Goal: Entertainment & Leisure: Browse casually

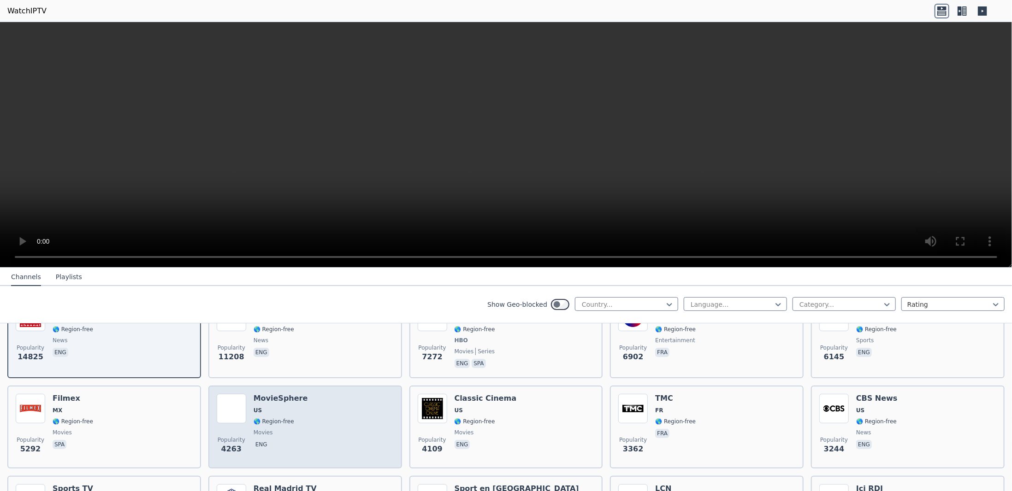
scroll to position [92, 0]
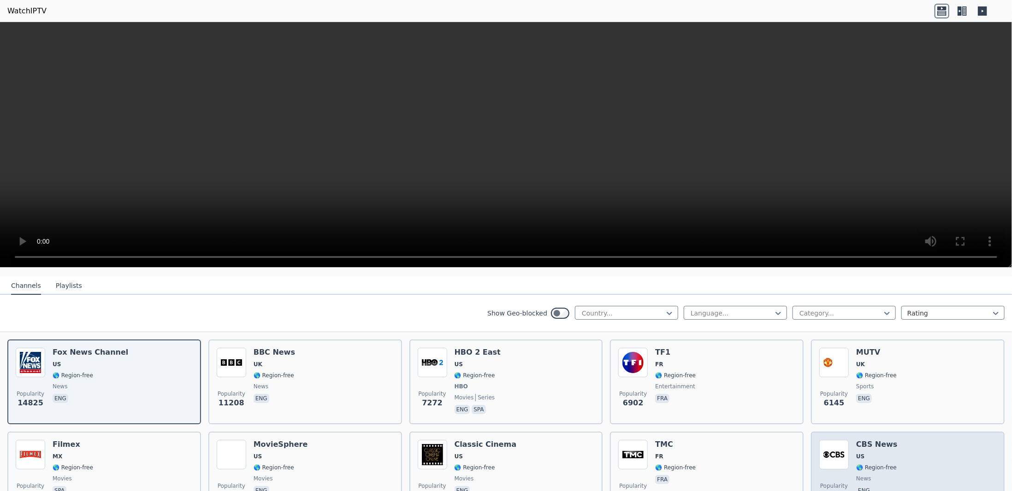
click at [907, 459] on div "Popularity 3244 CBS News US 🌎 Region-free news eng" at bounding box center [907, 473] width 177 height 66
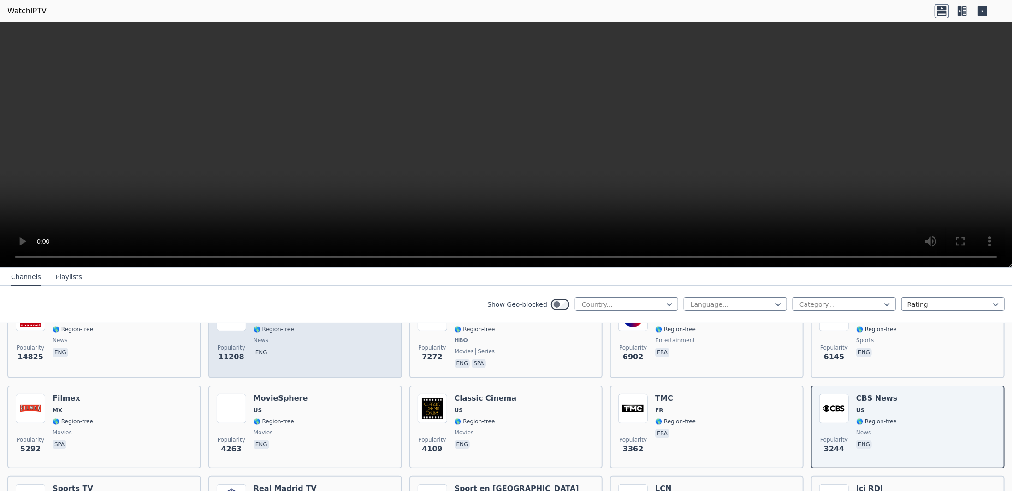
scroll to position [184, 0]
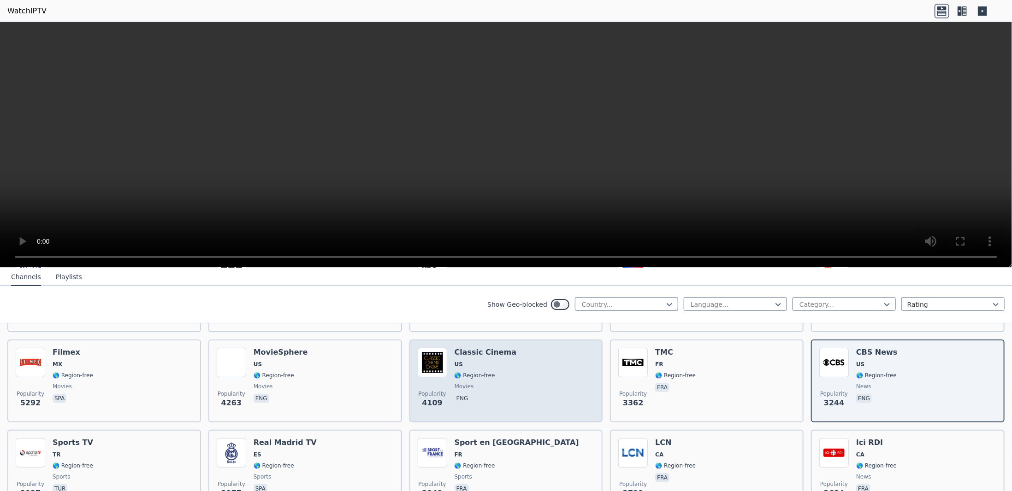
click at [513, 379] on div "Popularity 4109 Classic Cinema US 🌎 Region-free movies eng" at bounding box center [506, 381] width 177 height 66
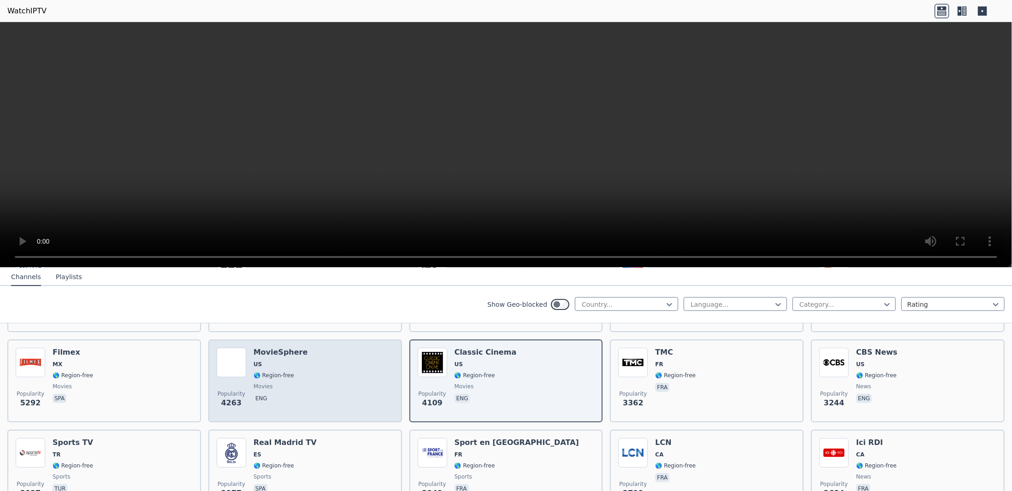
click at [288, 405] on div "MovieSphere US 🌎 Region-free movies eng" at bounding box center [280, 381] width 54 height 66
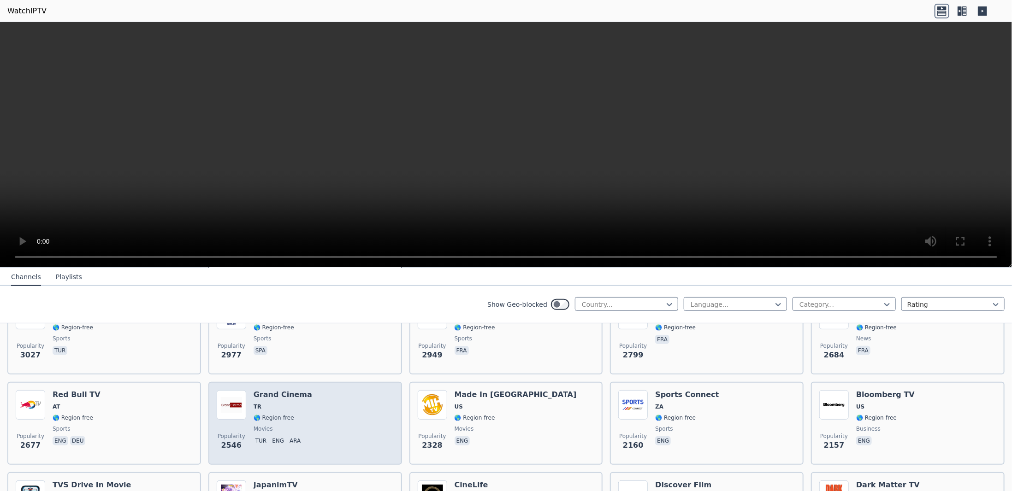
scroll to position [369, 0]
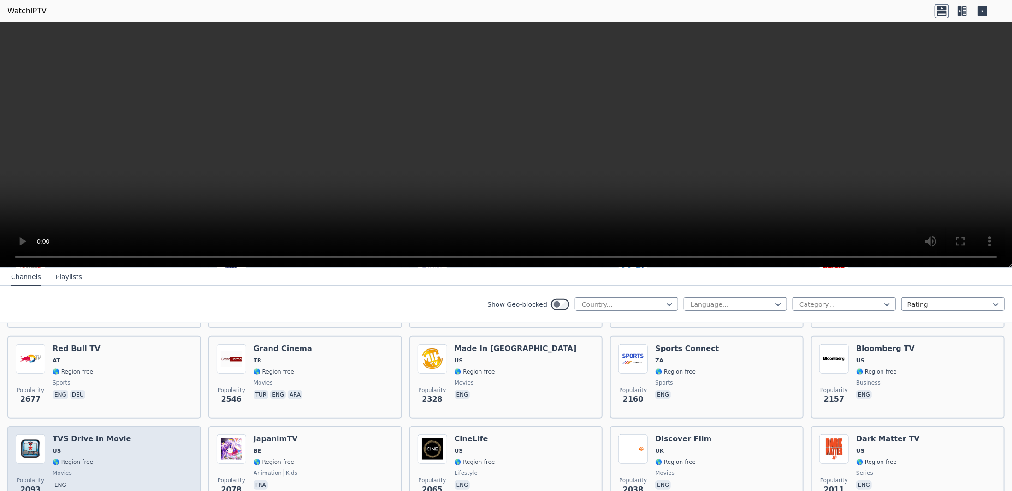
click at [126, 457] on div "Popularity 2093 TVS Drive In Movie US 🌎 Region-free movies eng" at bounding box center [104, 468] width 177 height 66
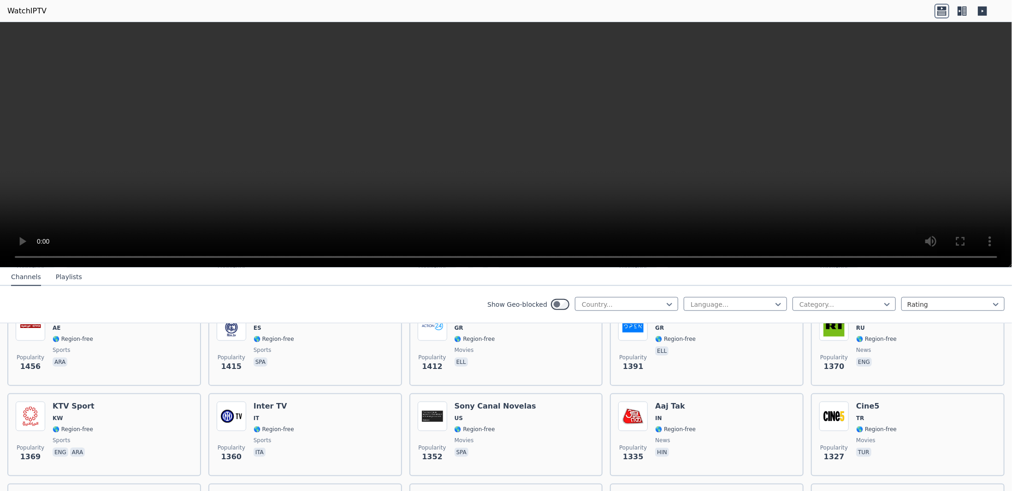
scroll to position [783, 0]
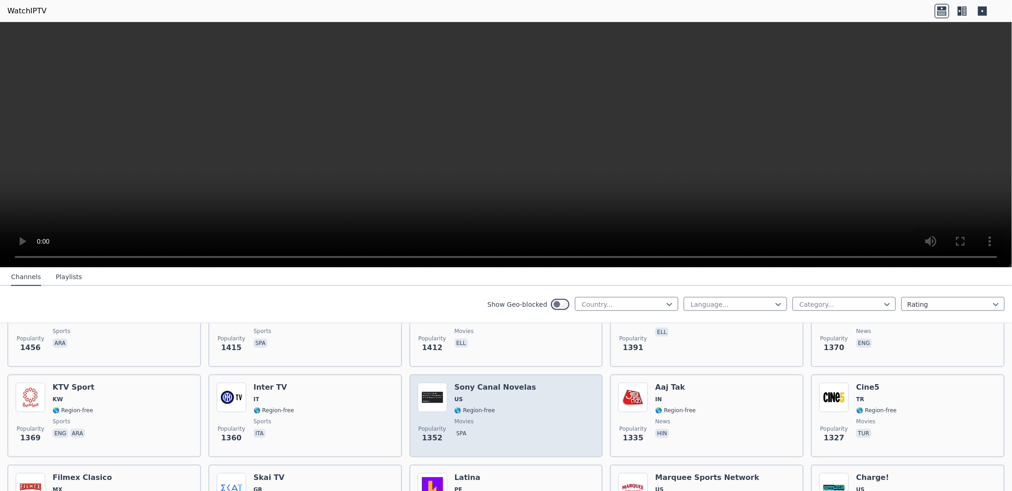
click at [525, 412] on div "Popularity 1352 Sony Canal Novelas US 🌎 Region-free movies spa" at bounding box center [506, 416] width 177 height 66
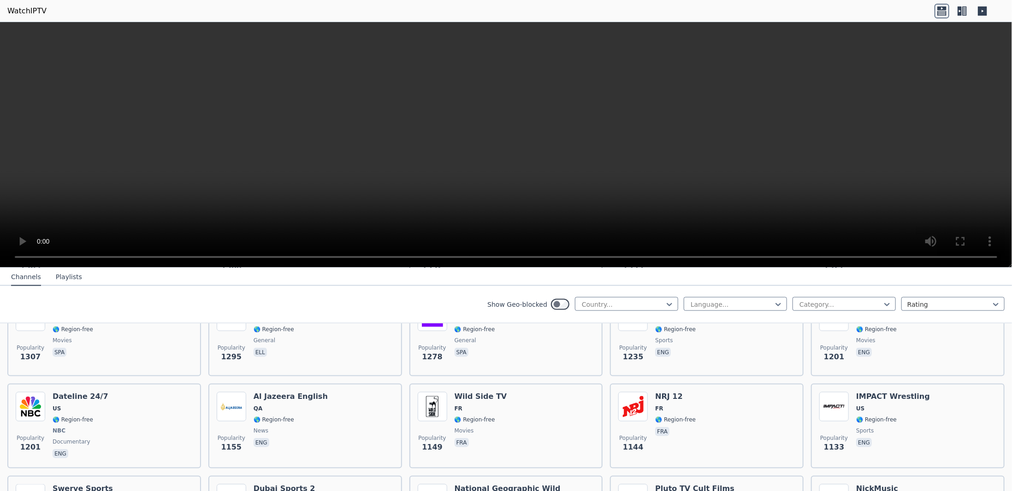
scroll to position [968, 0]
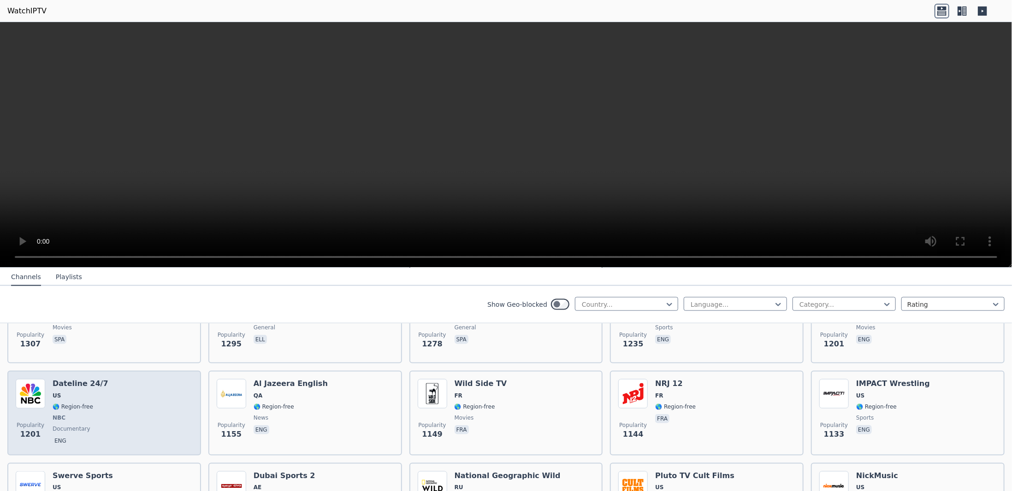
click at [134, 421] on div "Popularity 1201 Dateline 24/7 US 🌎 Region-free NBC documentary eng" at bounding box center [104, 413] width 177 height 68
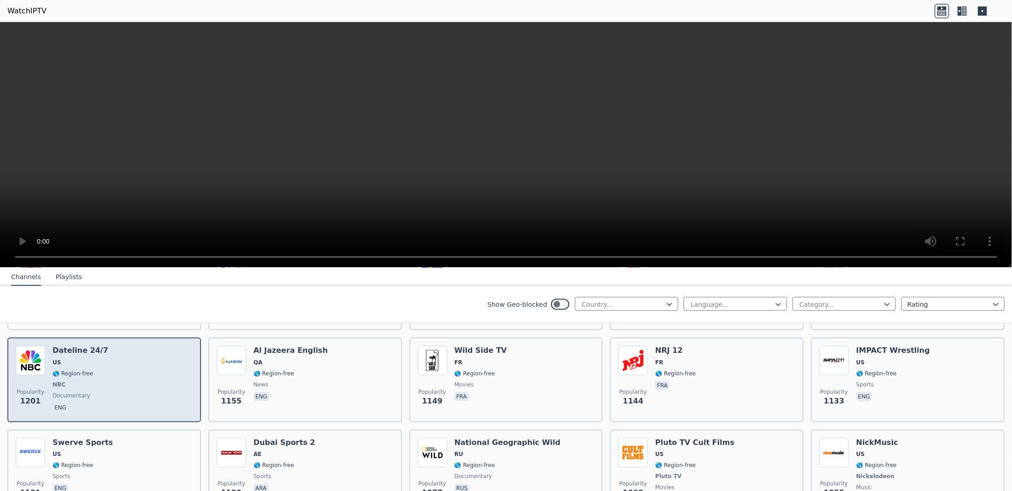
scroll to position [1014, 0]
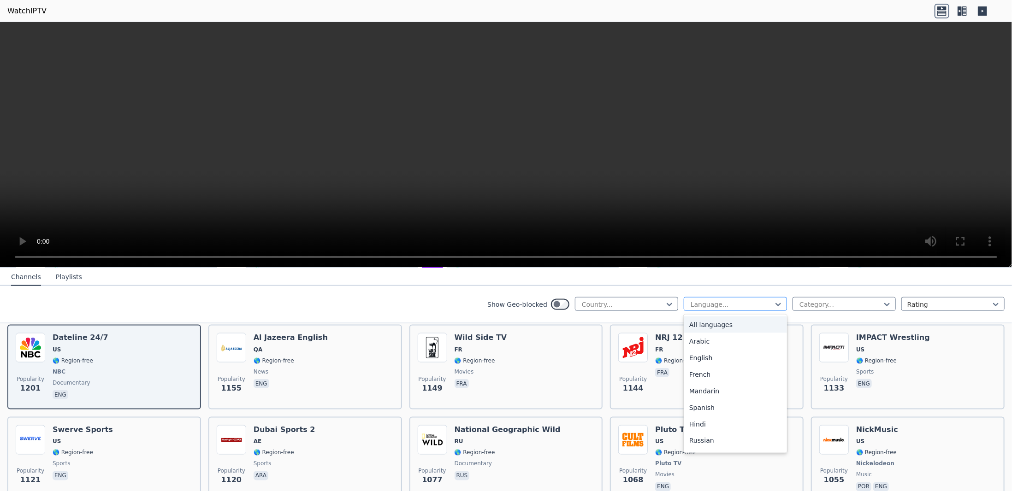
click at [702, 302] on div at bounding box center [731, 304] width 84 height 9
click at [713, 348] on div "Cantonese" at bounding box center [734, 343] width 103 height 17
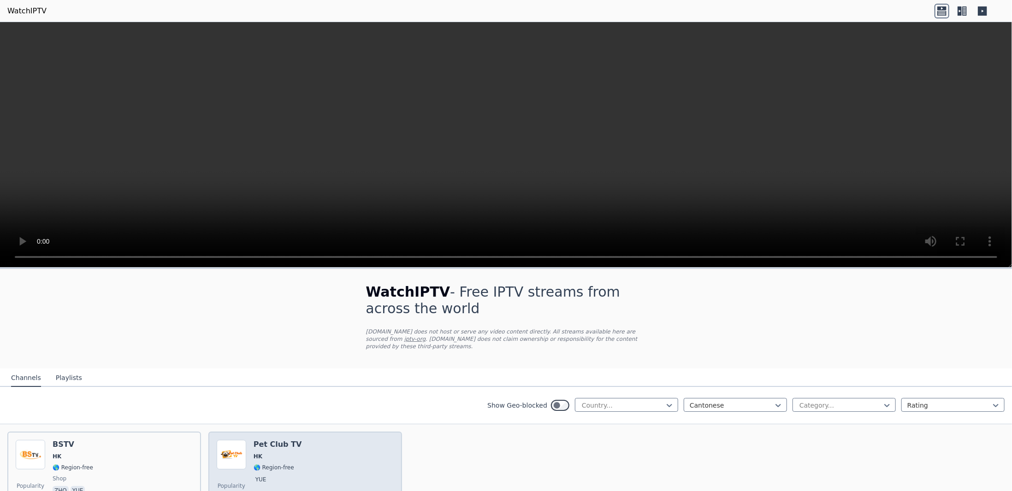
scroll to position [46, 0]
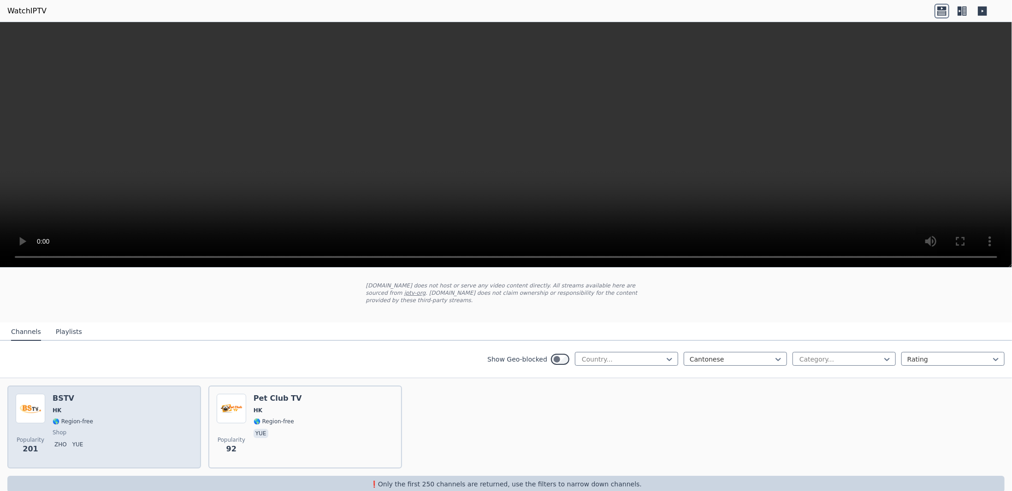
click at [109, 420] on div "Popularity 201 BSTV HK 🌎 Region-free shop zho yue" at bounding box center [104, 427] width 177 height 66
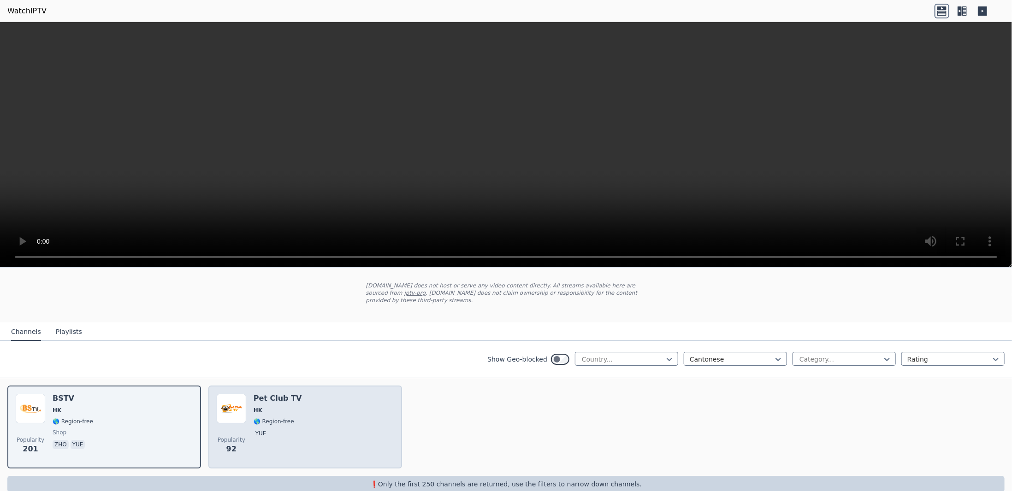
click at [335, 418] on div "Popularity 92 Pet Club TV HK 🌎 Region-free yue" at bounding box center [305, 427] width 177 height 66
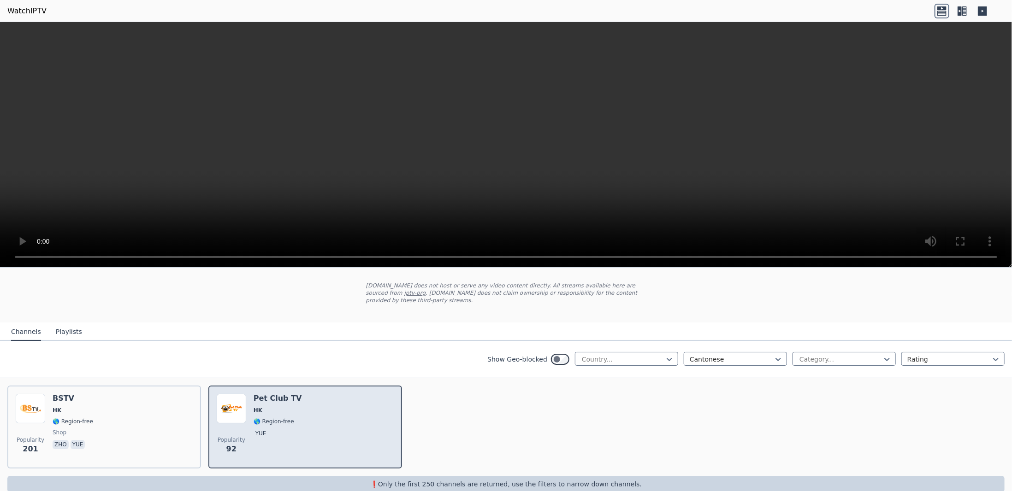
click at [335, 418] on div "Popularity 92 Pet Club TV HK 🌎 Region-free yue" at bounding box center [305, 427] width 177 height 66
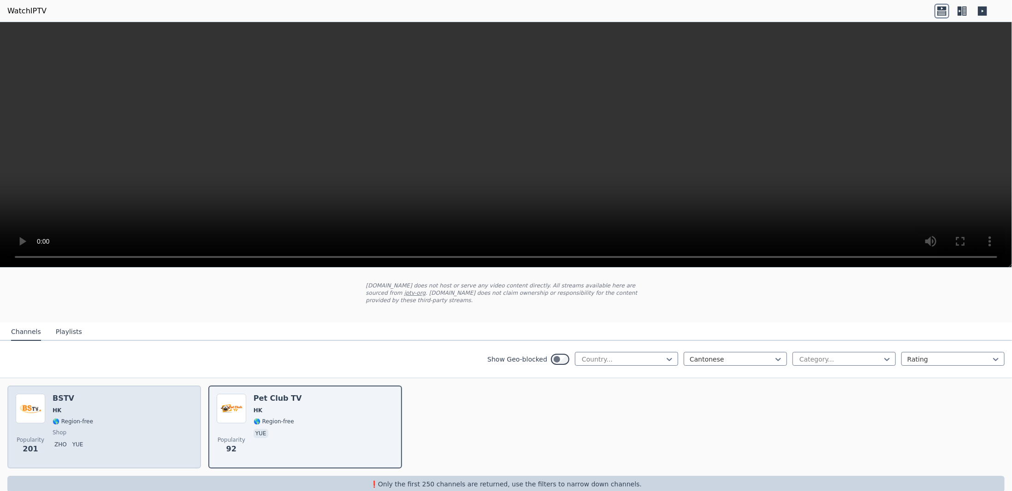
click at [100, 421] on div "Popularity 201 BSTV HK 🌎 Region-free shop zho yue" at bounding box center [104, 427] width 177 height 66
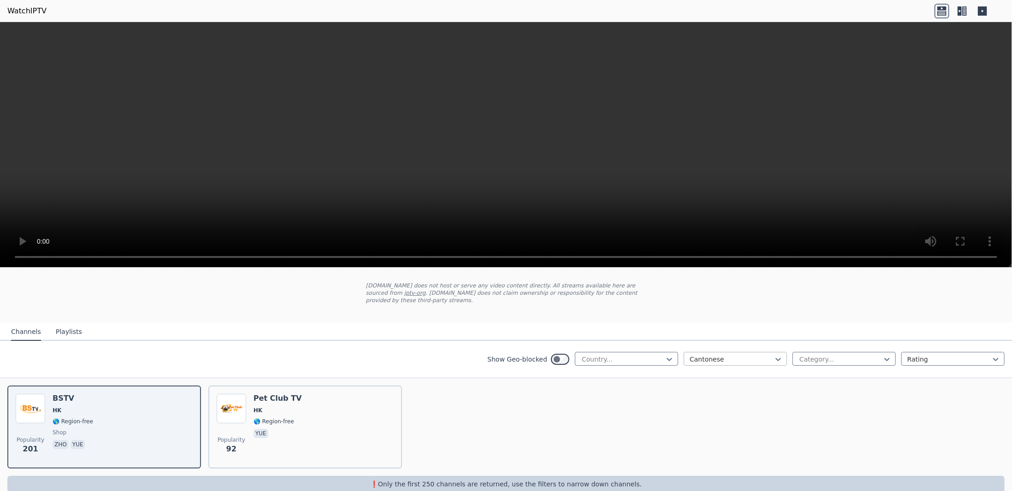
click at [704, 358] on div at bounding box center [731, 359] width 84 height 9
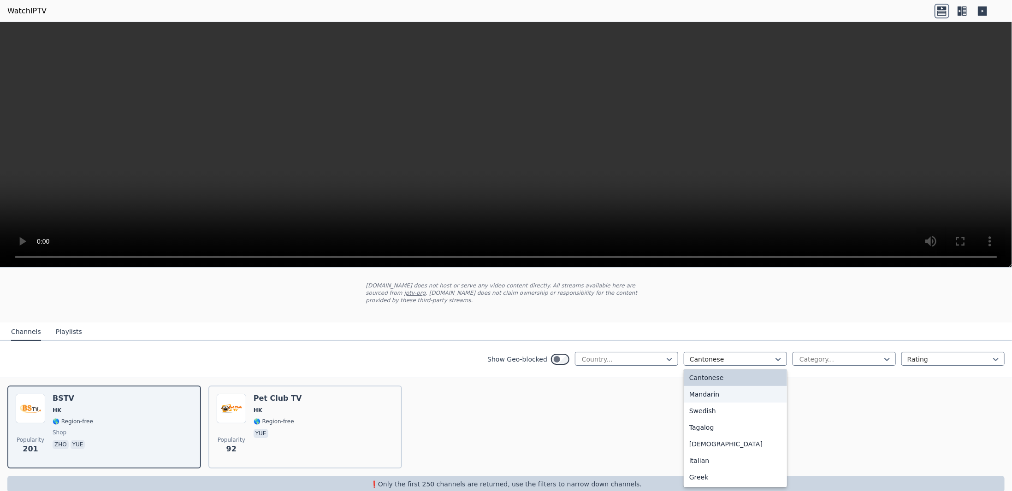
click at [709, 395] on div "Mandarin" at bounding box center [734, 394] width 103 height 17
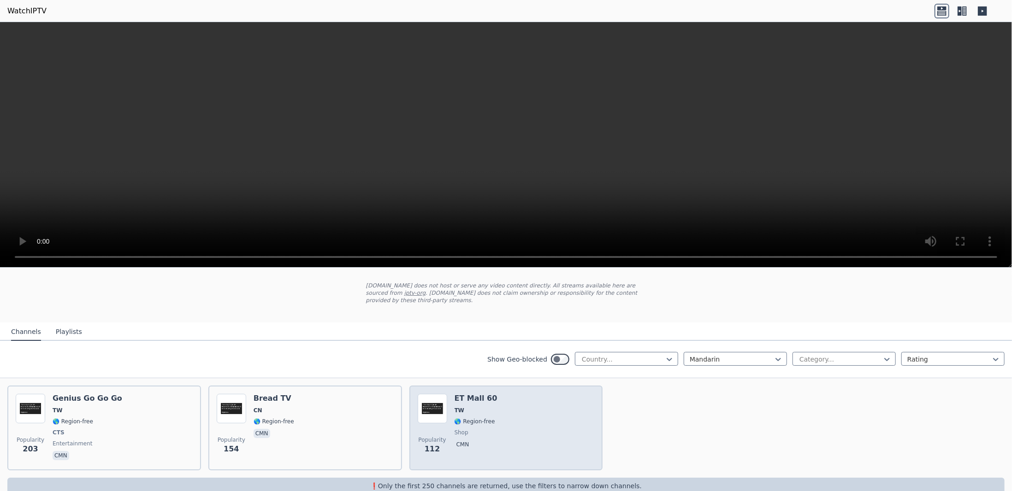
click at [501, 403] on div "Popularity 112 ET Mall 60 TW 🌎 Region-free shop cmn" at bounding box center [506, 428] width 177 height 68
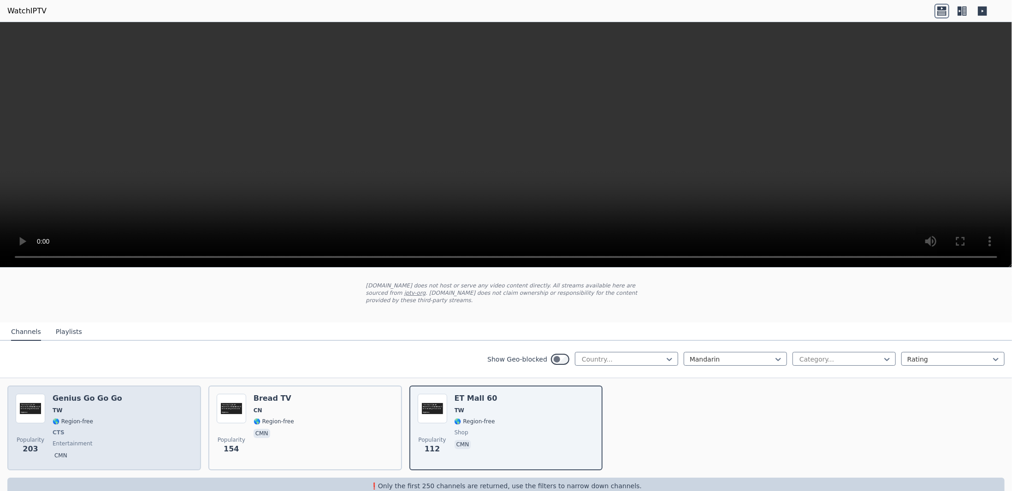
click at [93, 428] on div "Genius Go Go Go TW 🌎 Region-free CTS entertainment cmn" at bounding box center [88, 428] width 70 height 68
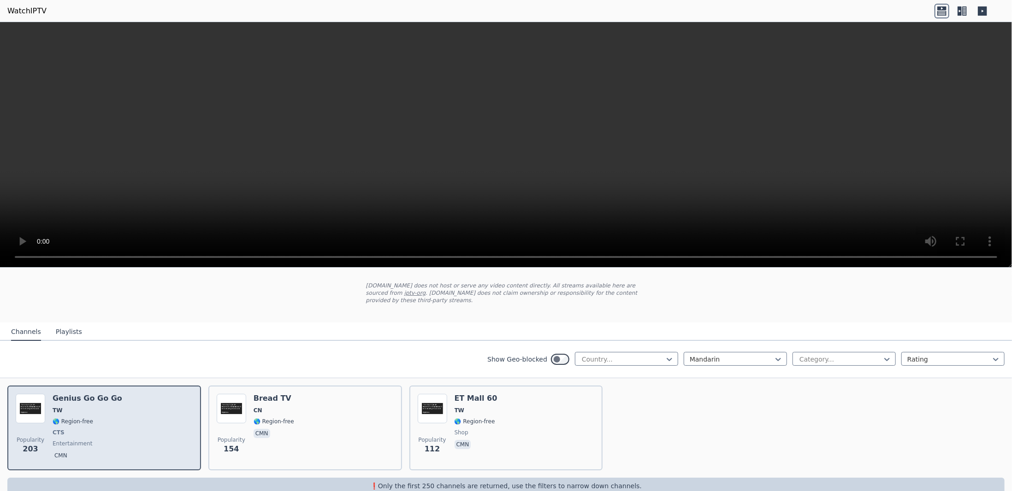
click at [93, 428] on div "Genius Go Go Go TW 🌎 Region-free CTS entertainment cmn" at bounding box center [88, 428] width 70 height 68
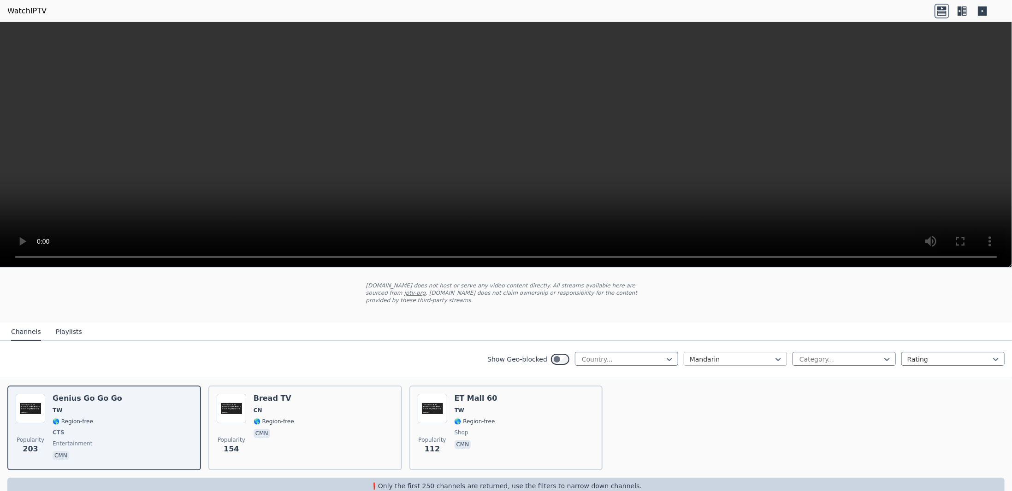
click at [741, 359] on div at bounding box center [731, 359] width 84 height 9
click at [716, 389] on div "Mandarin" at bounding box center [734, 387] width 103 height 17
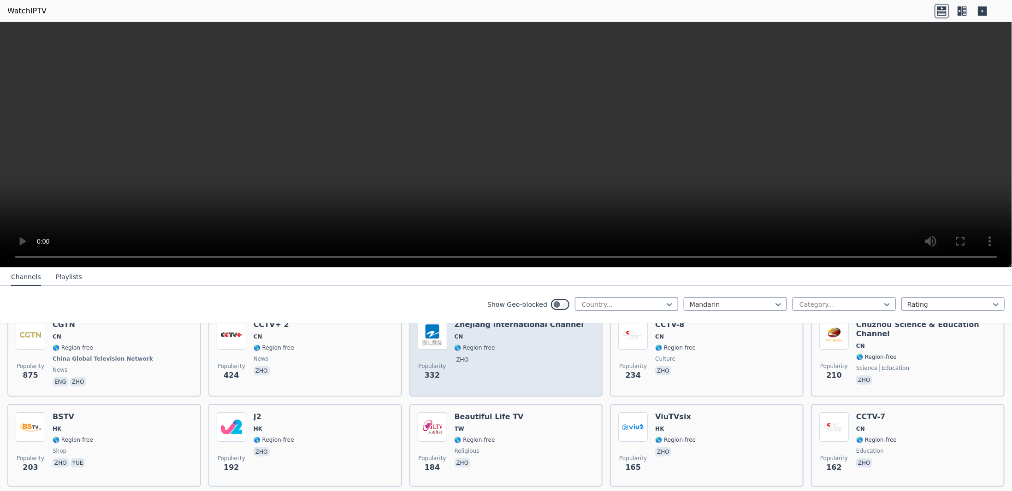
scroll to position [138, 0]
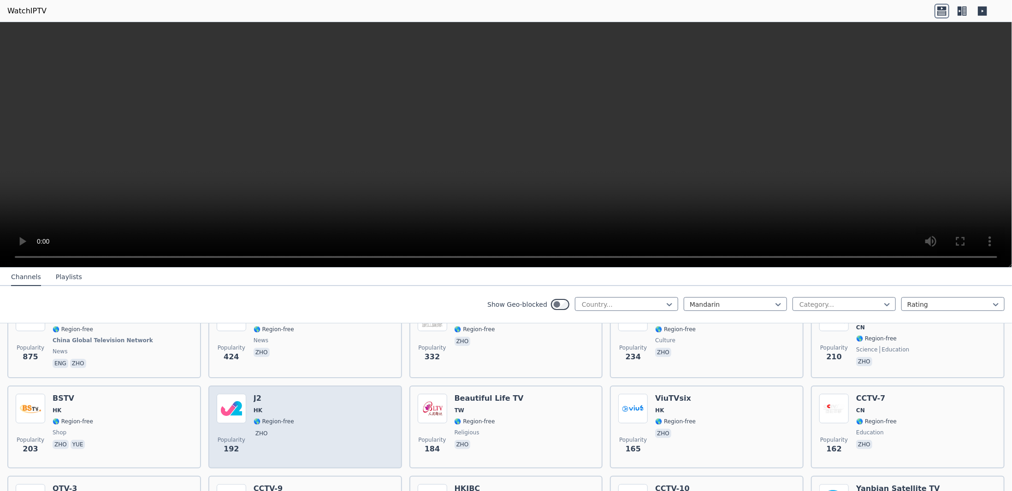
click at [340, 400] on div "Popularity 192 J2 HK 🌎 Region-free zho" at bounding box center [305, 427] width 177 height 66
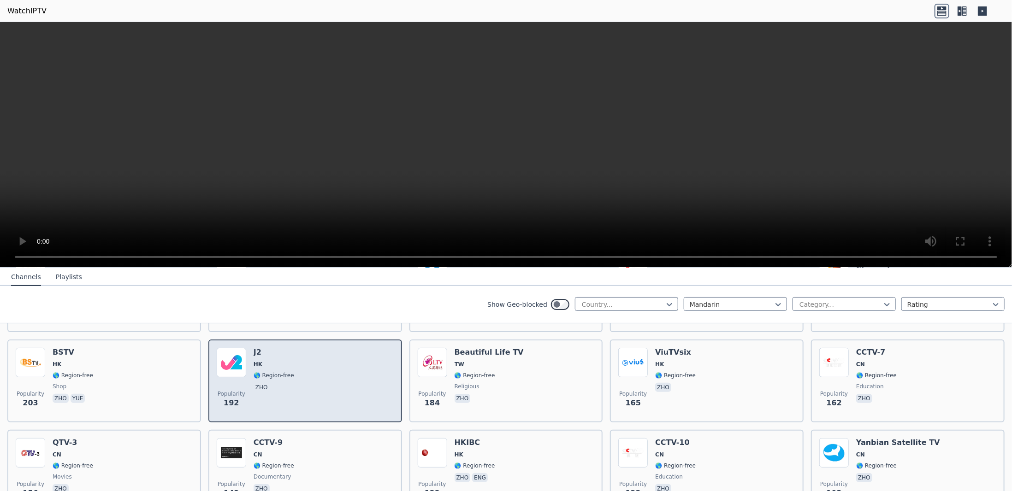
scroll to position [230, 0]
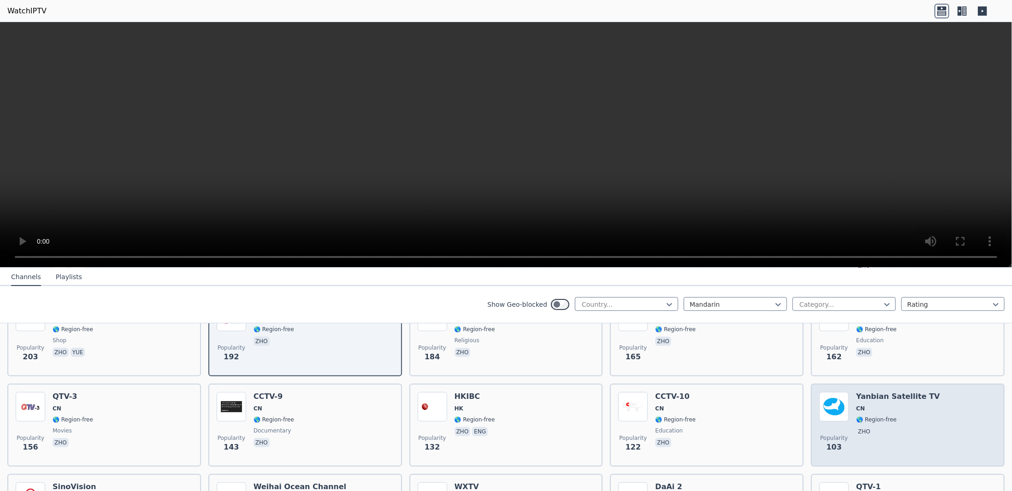
click at [942, 407] on div "Popularity 103 Yanbian Satellite TV CN 🌎 Region-free zho" at bounding box center [907, 425] width 177 height 66
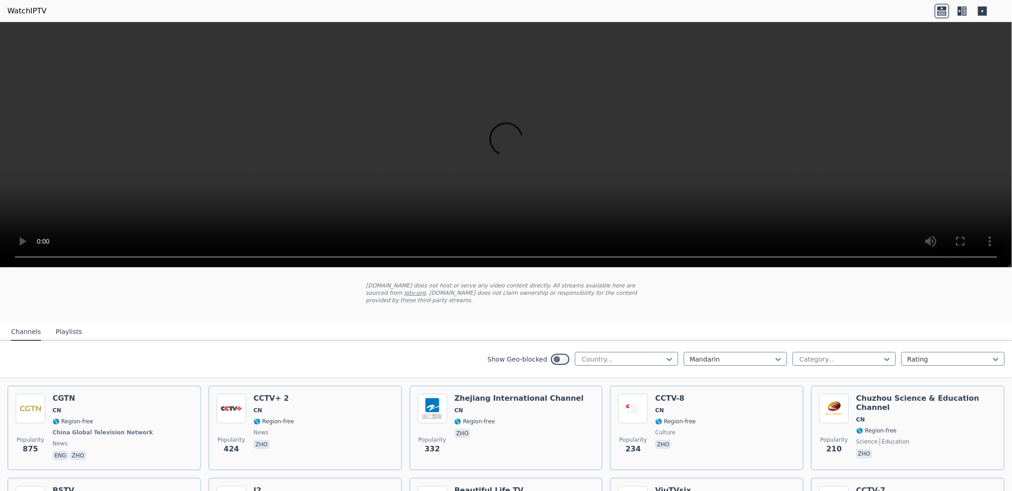
scroll to position [92, 0]
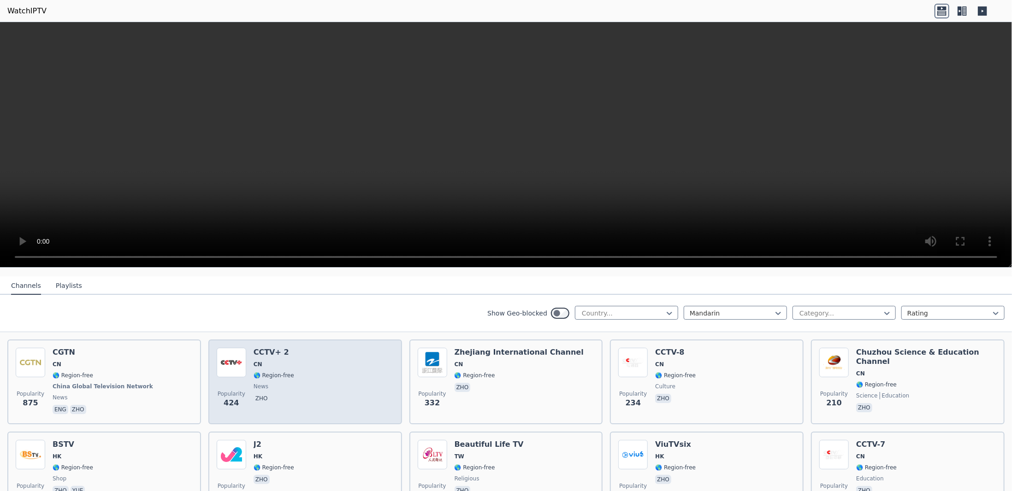
click at [361, 384] on div "Popularity 424 CCTV+ 2 CN 🌎 Region-free news zho" at bounding box center [305, 382] width 177 height 68
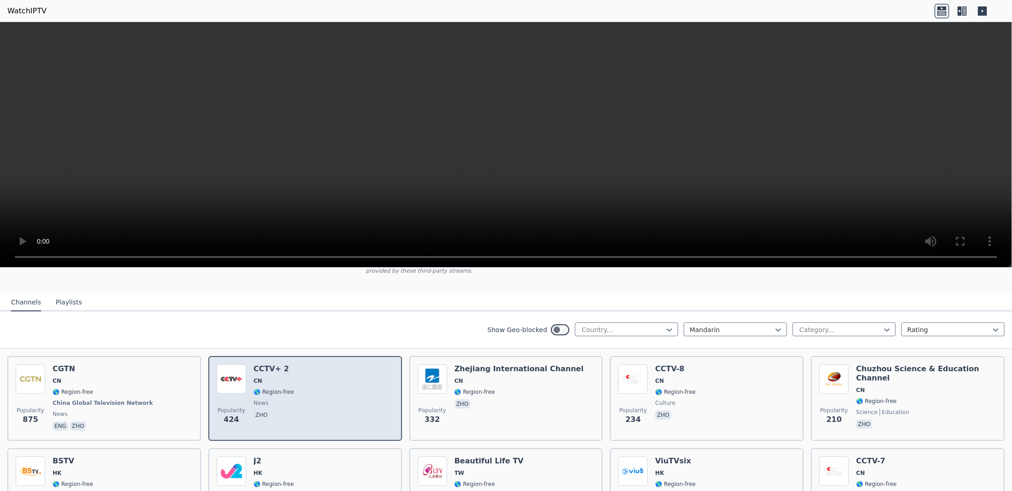
scroll to position [0, 0]
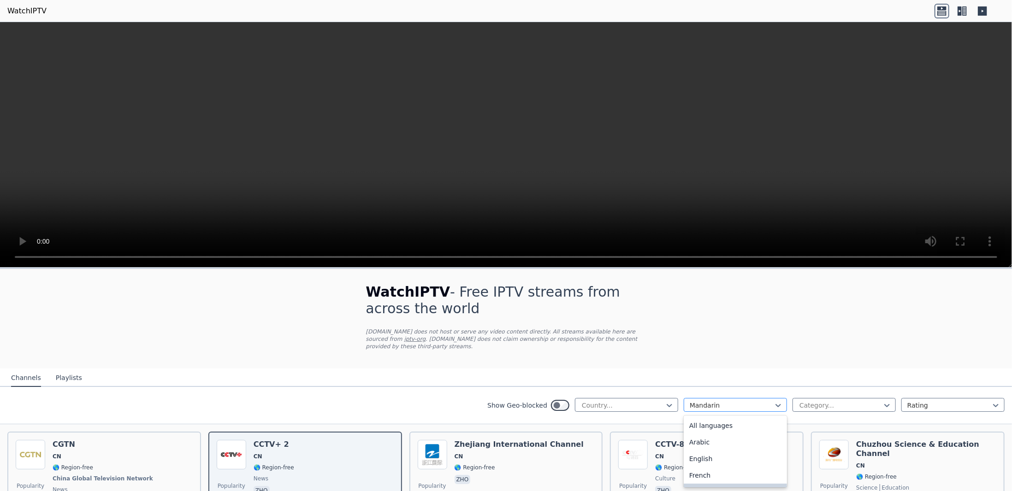
click at [709, 405] on div at bounding box center [731, 405] width 84 height 9
click at [706, 456] on div "English" at bounding box center [734, 459] width 103 height 17
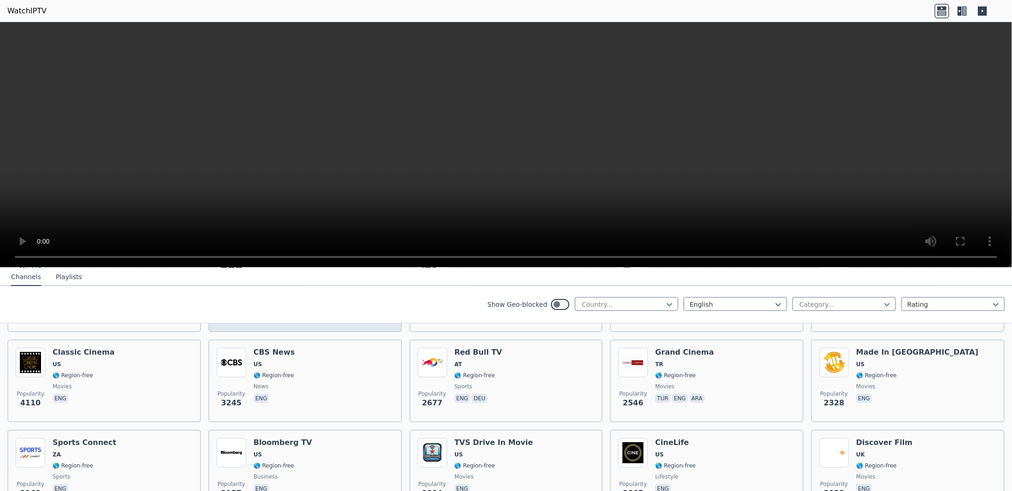
scroll to position [277, 0]
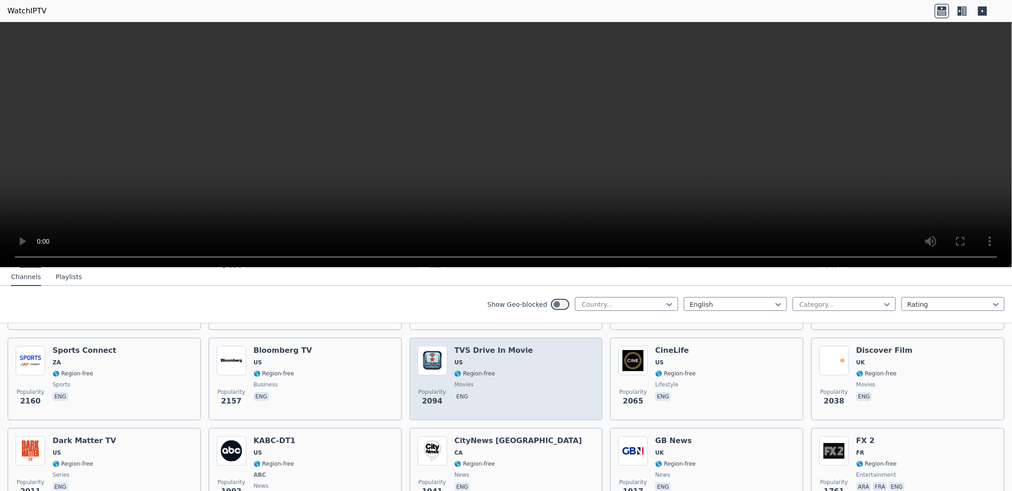
click at [530, 392] on div "Popularity 2094 TVS Drive In Movie US 🌎 Region-free movies eng" at bounding box center [506, 379] width 177 height 66
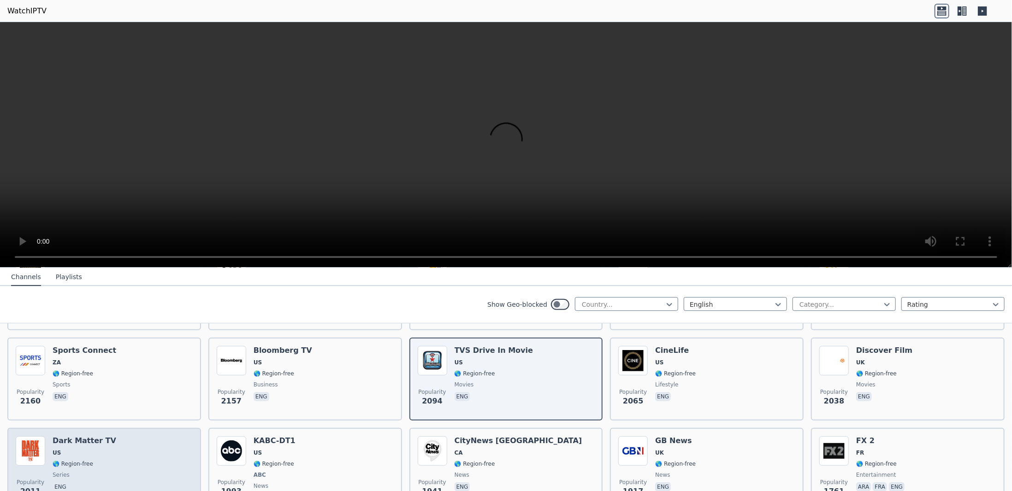
scroll to position [323, 0]
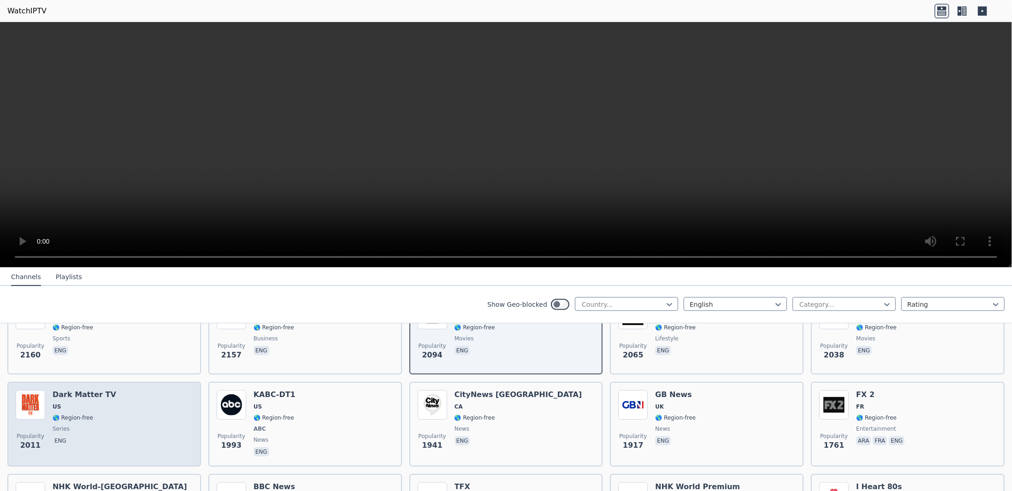
click at [120, 420] on div "Popularity 2011 Dark Matter TV US 🌎 Region-free series eng" at bounding box center [104, 424] width 177 height 68
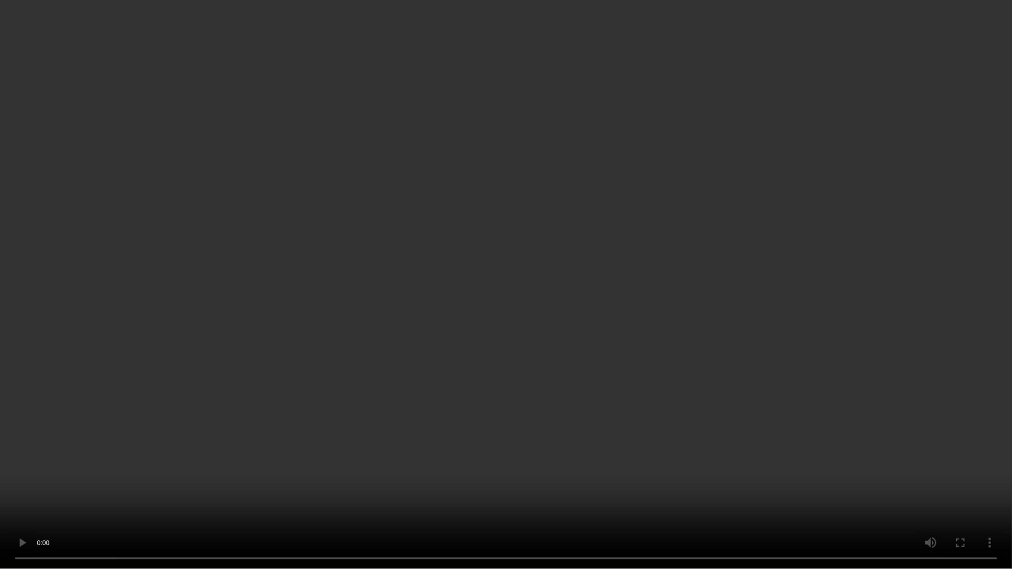
click at [709, 453] on video at bounding box center [506, 284] width 1012 height 569
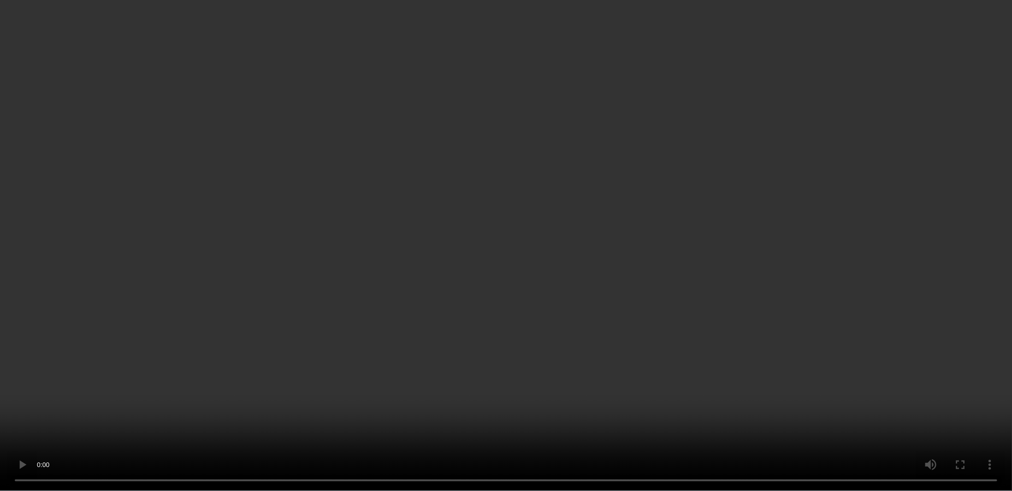
scroll to position [599, 0]
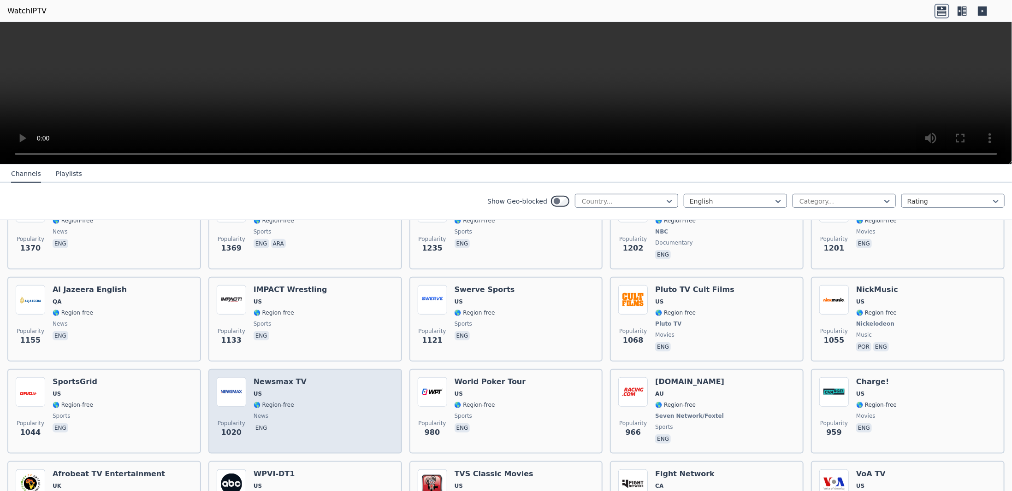
click at [323, 400] on div "Popularity 1020 Newsmax TV US 🌎 Region-free news eng" at bounding box center [305, 411] width 177 height 68
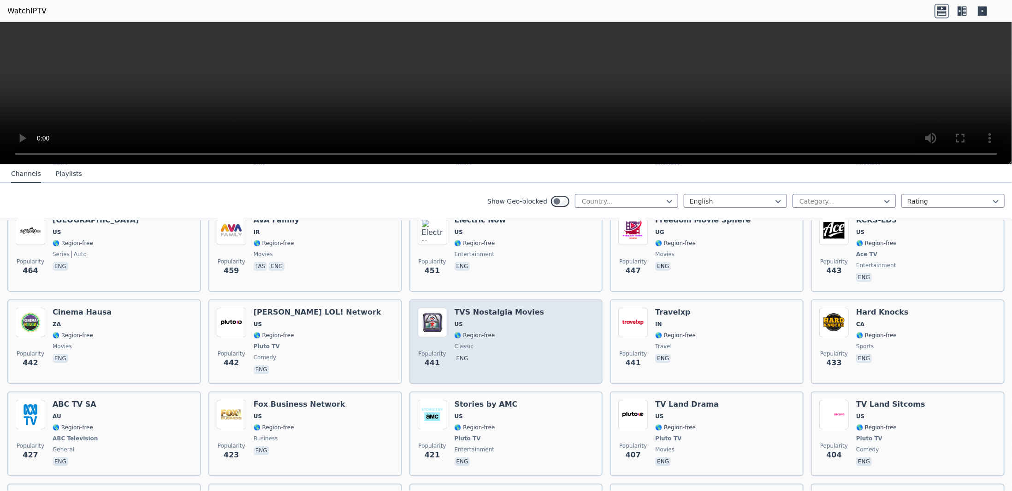
scroll to position [2003, 0]
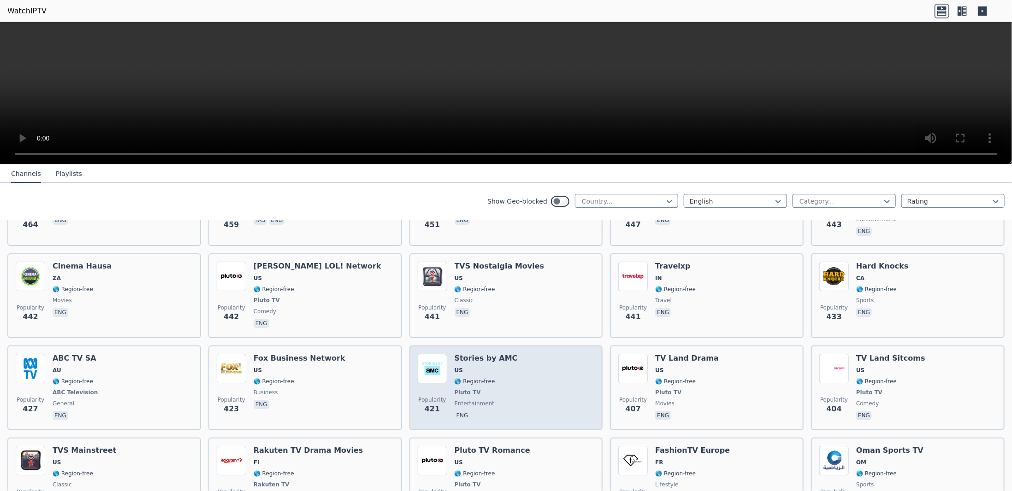
click at [507, 382] on div "Stories by AMC US 🌎 Region-free Pluto TV entertainment eng" at bounding box center [485, 388] width 63 height 68
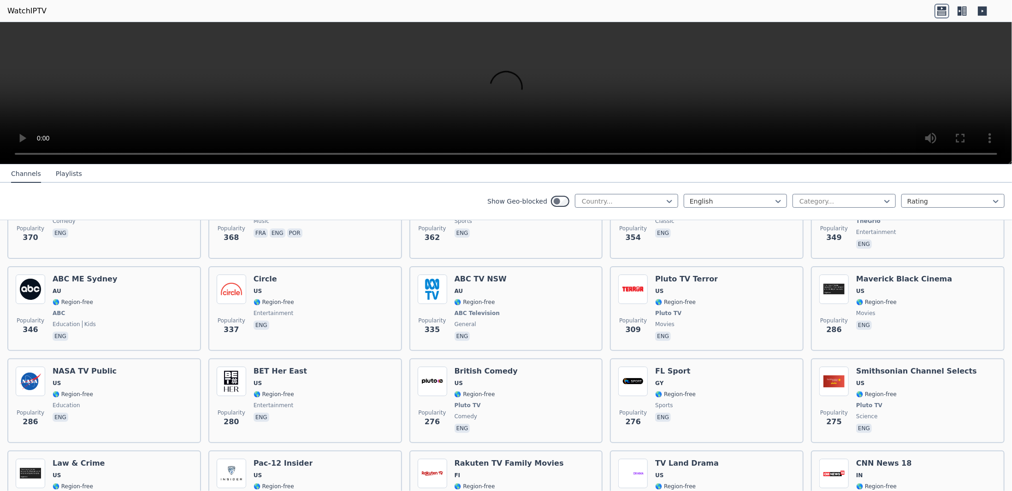
scroll to position [2464, 0]
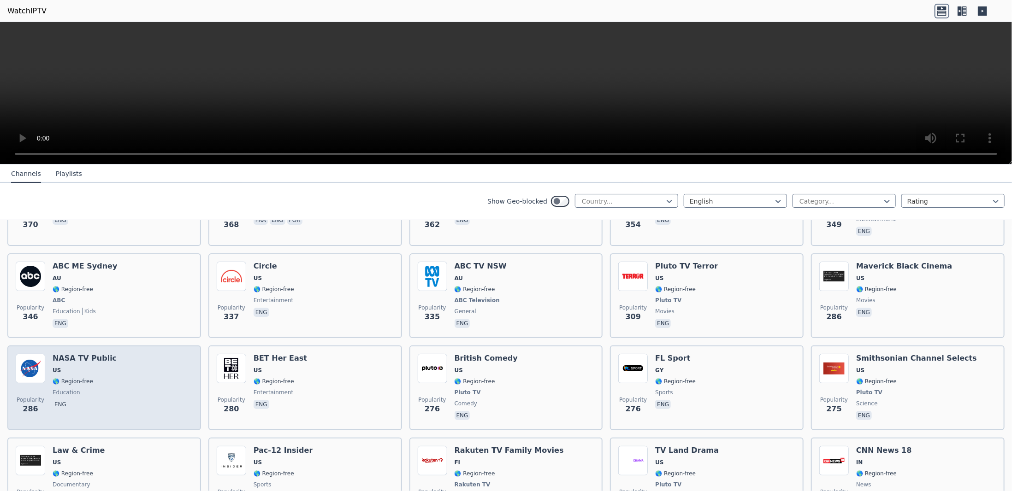
click at [104, 368] on div "NASA TV Public US 🌎 Region-free education eng" at bounding box center [85, 388] width 64 height 68
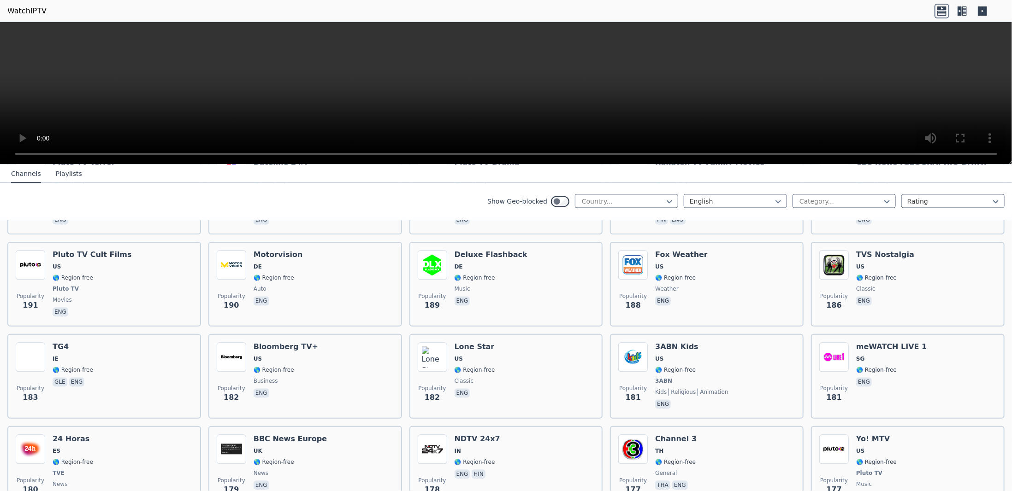
scroll to position [0, 0]
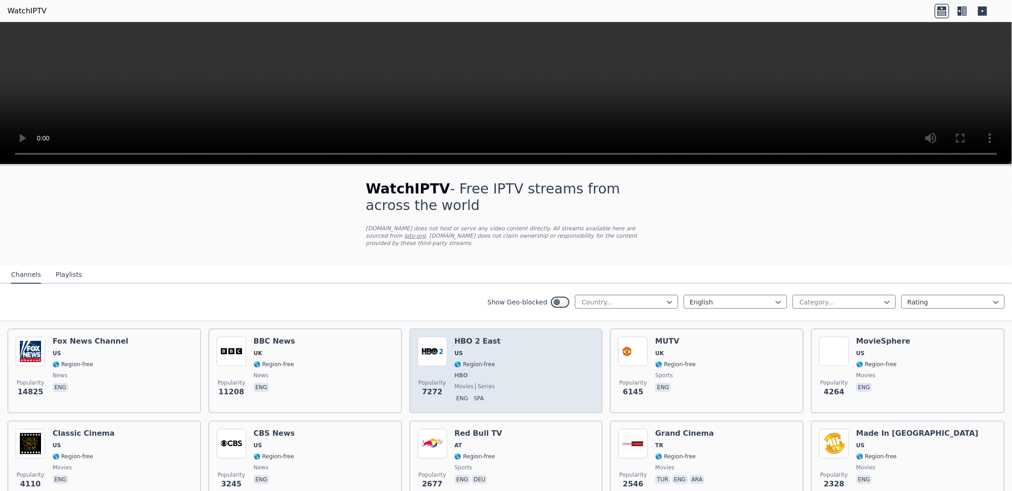
click at [513, 364] on div "Popularity 7272 HBO 2 East US 🌎 Region-free HBO movies series eng spa" at bounding box center [506, 371] width 177 height 68
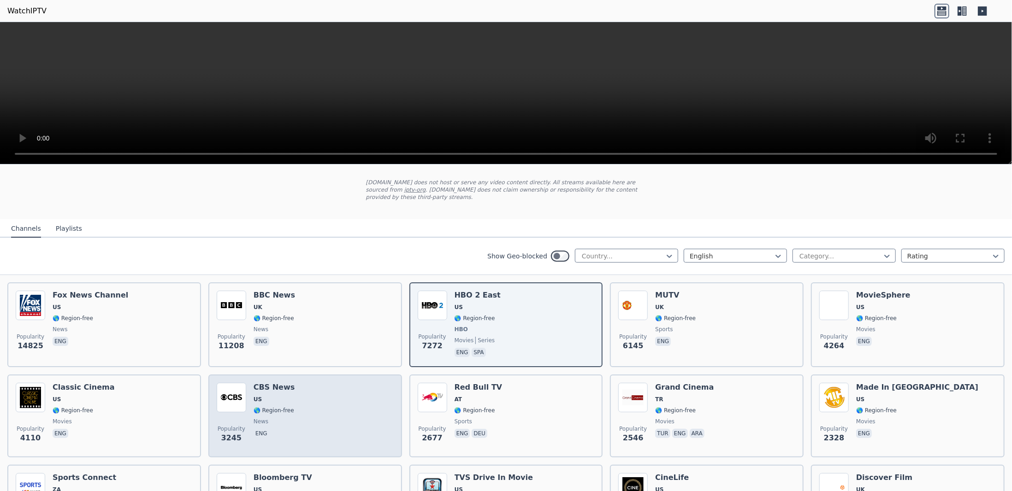
click at [273, 398] on span "US" at bounding box center [273, 399] width 41 height 7
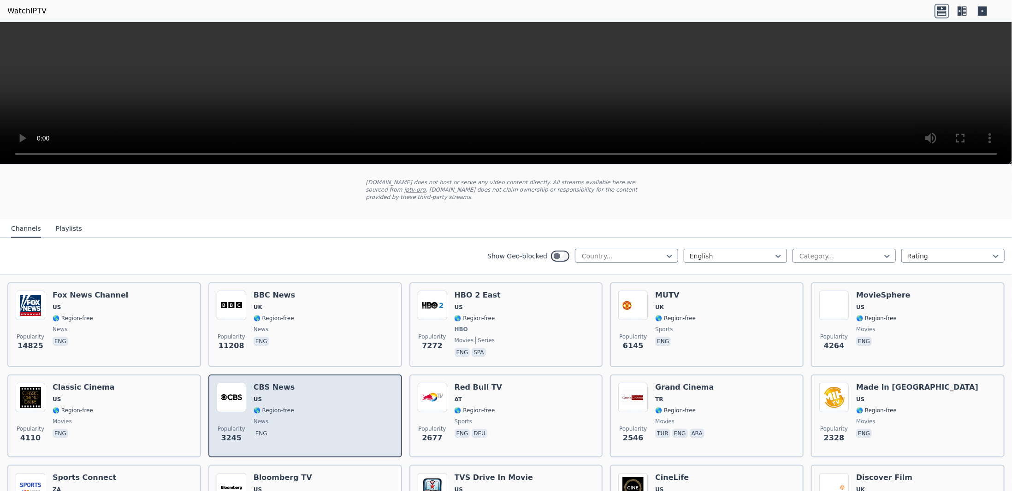
click at [273, 398] on span "US" at bounding box center [273, 399] width 41 height 7
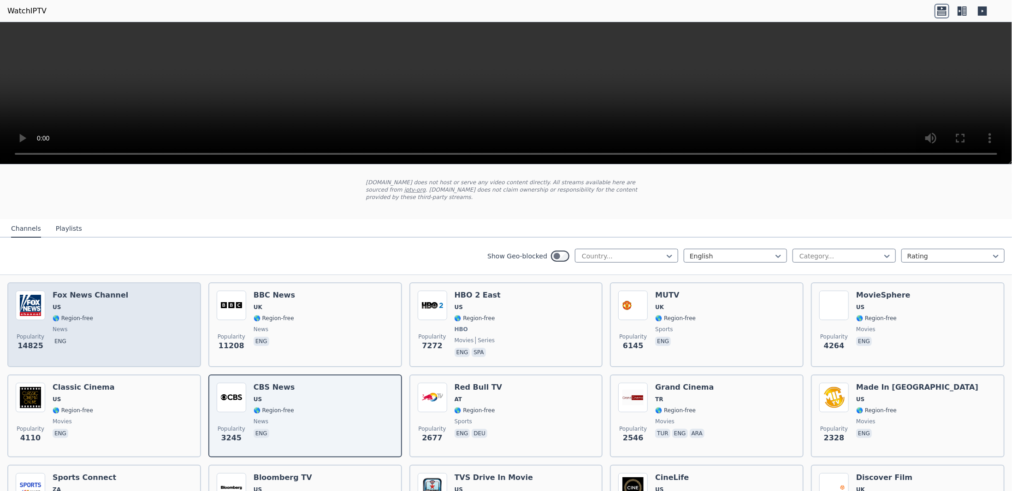
click at [111, 316] on span "🌎 Region-free" at bounding box center [91, 318] width 76 height 7
